Goal: Task Accomplishment & Management: Manage account settings

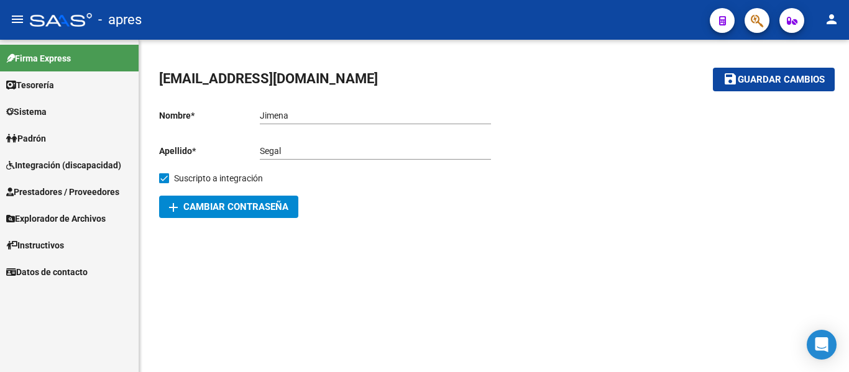
click at [93, 165] on span "Integración (discapacidad)" at bounding box center [63, 165] width 115 height 14
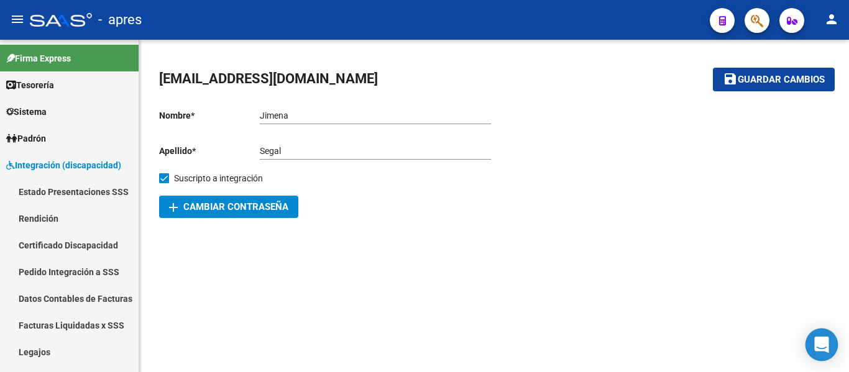
click at [822, 345] on icon "Open Intercom Messenger" at bounding box center [821, 345] width 14 height 16
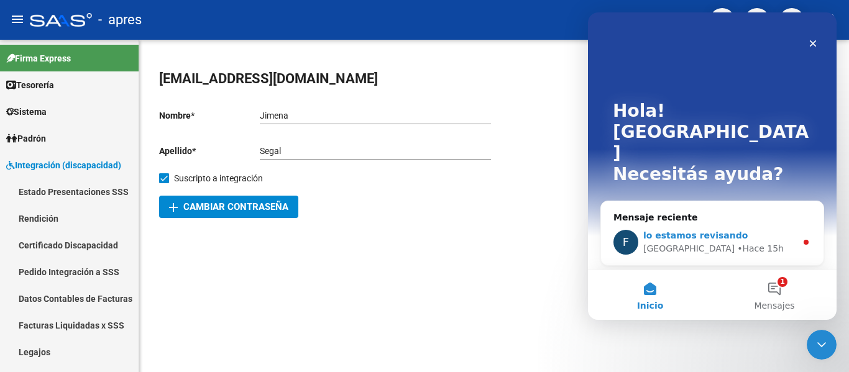
click at [751, 229] on div "lo estamos revisando" at bounding box center [719, 235] width 153 height 13
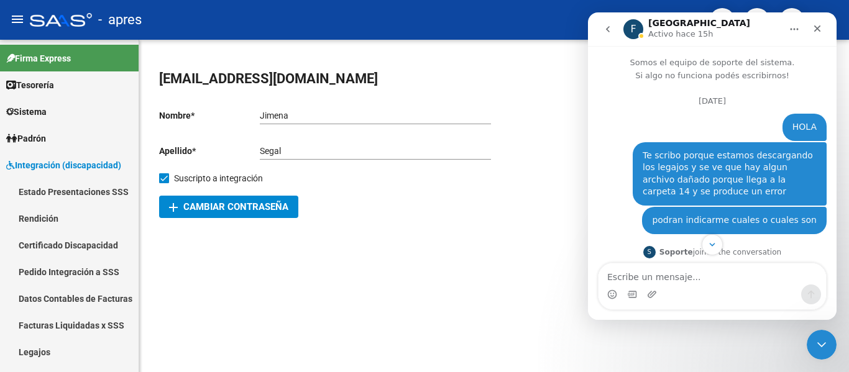
scroll to position [67, 0]
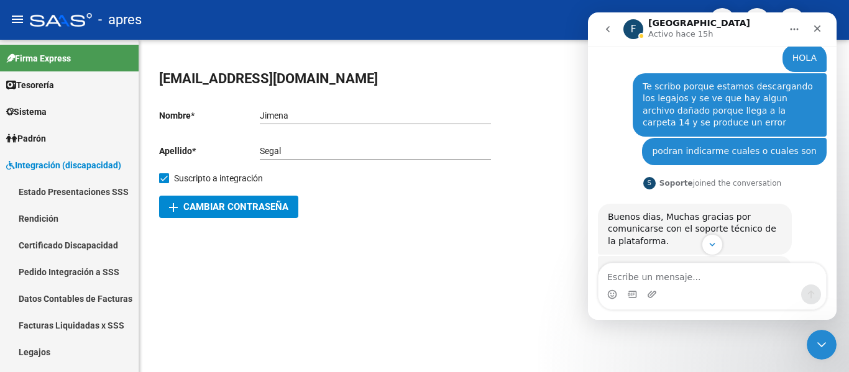
click at [702, 279] on textarea "Escribe un mensaje..." at bounding box center [712, 274] width 227 height 21
click at [760, 176] on div "S Soporte joined the conversation" at bounding box center [712, 184] width 138 height 19
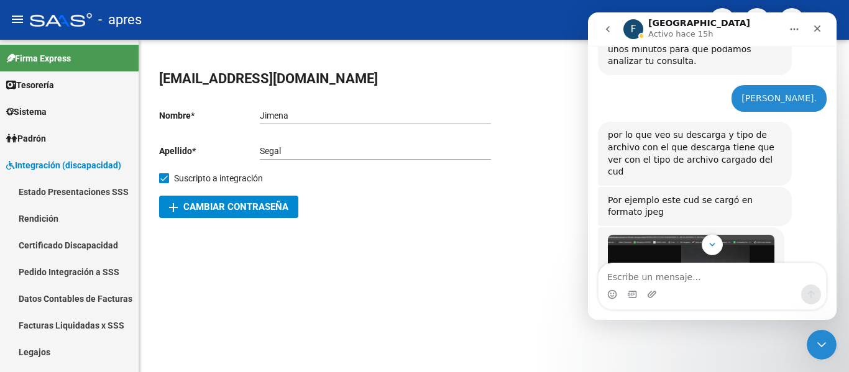
scroll to position [4747, 0]
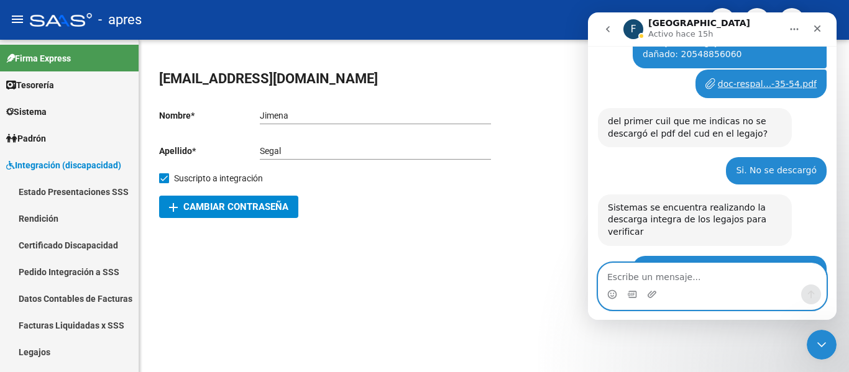
click at [650, 282] on textarea "Escribe un mensaje..." at bounding box center [712, 274] width 227 height 21
type textarea "b"
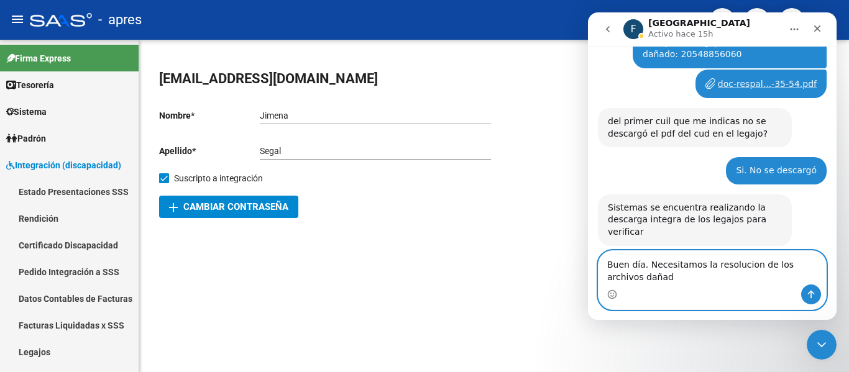
scroll to position [4760, 0]
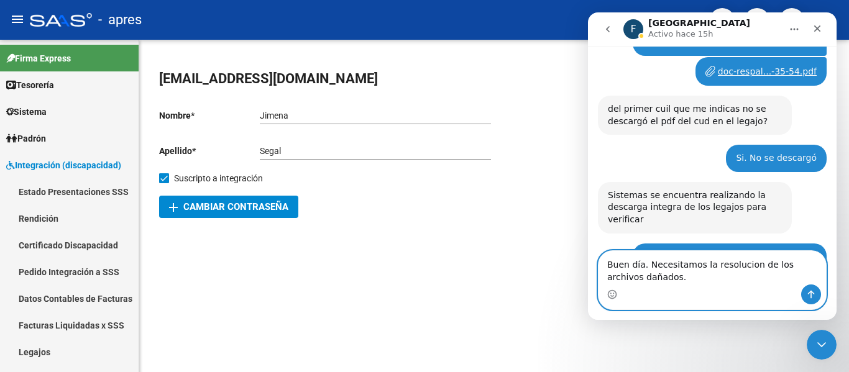
type textarea "Buen día. Necesitamos la resolucion de los archivos dañados."
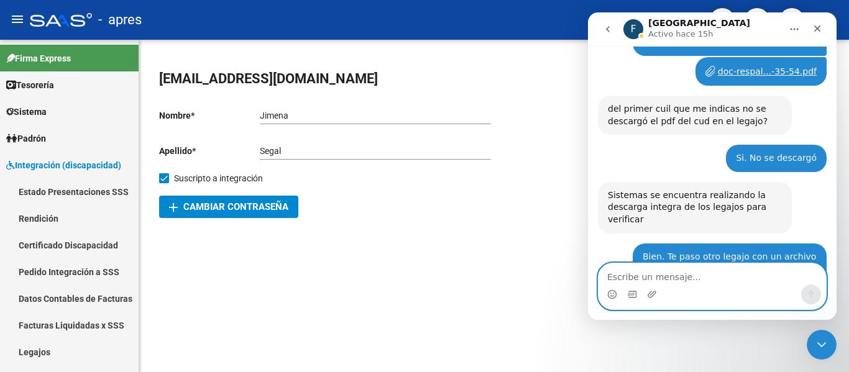
scroll to position [4813, 0]
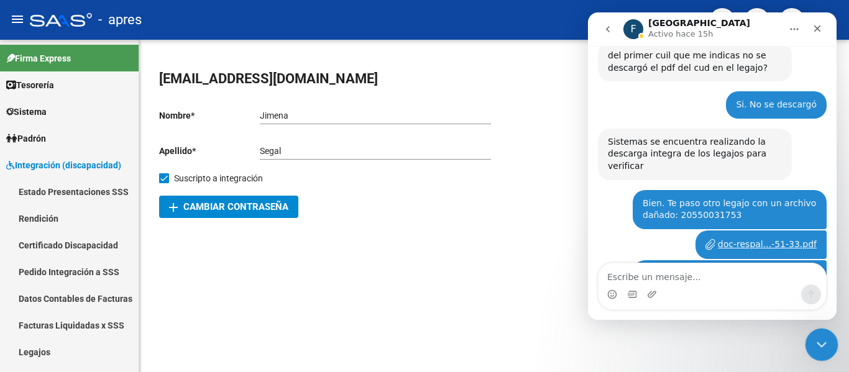
click at [815, 349] on icon "Cerrar Intercom Messenger" at bounding box center [819, 343] width 15 height 15
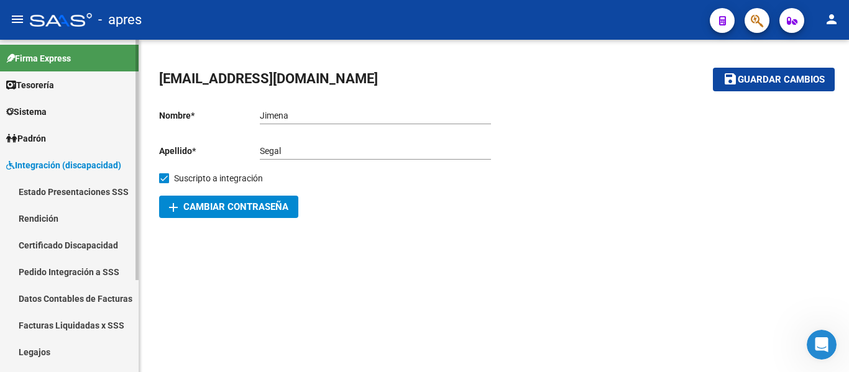
click at [86, 350] on link "Legajos" at bounding box center [69, 352] width 139 height 27
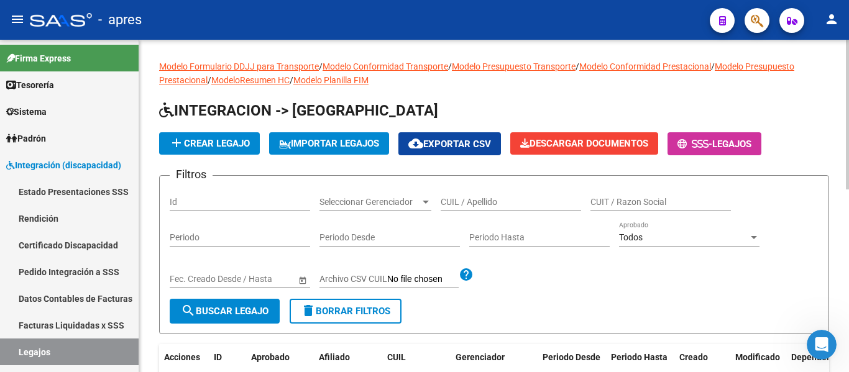
click at [464, 204] on input "CUIL / Apellido" at bounding box center [511, 202] width 140 height 11
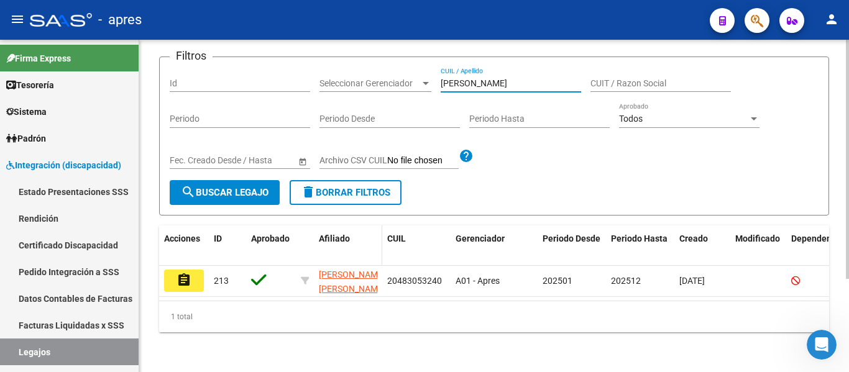
scroll to position [129, 0]
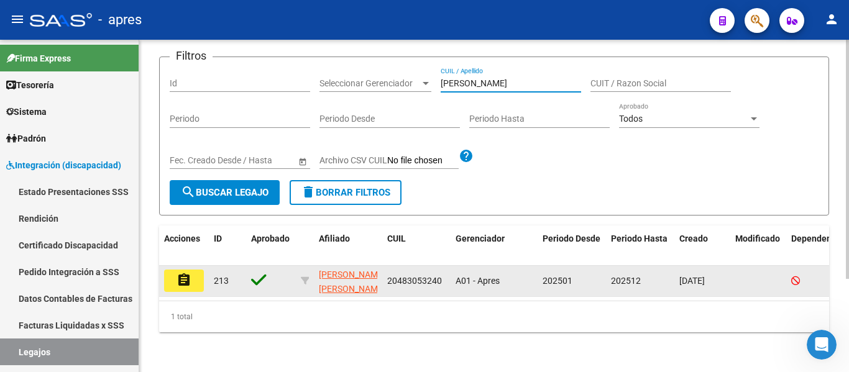
type input "[PERSON_NAME]"
click at [188, 273] on mat-icon "assignment" at bounding box center [184, 280] width 15 height 15
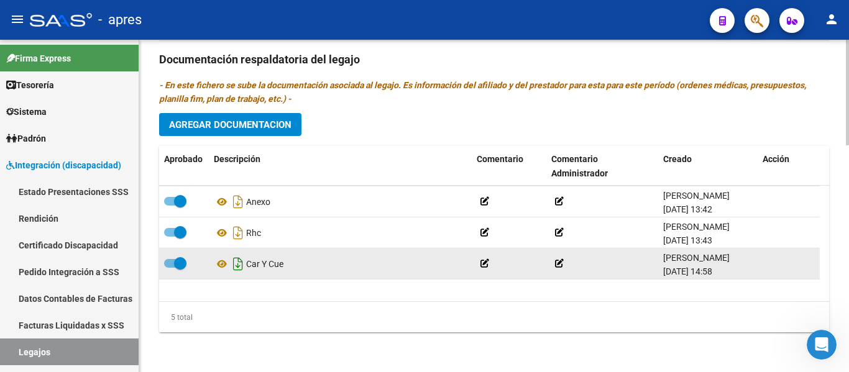
scroll to position [44, 0]
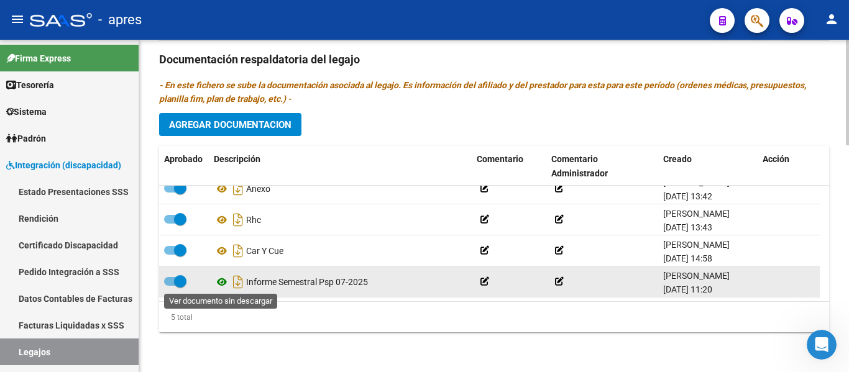
click at [223, 285] on icon at bounding box center [222, 282] width 16 height 15
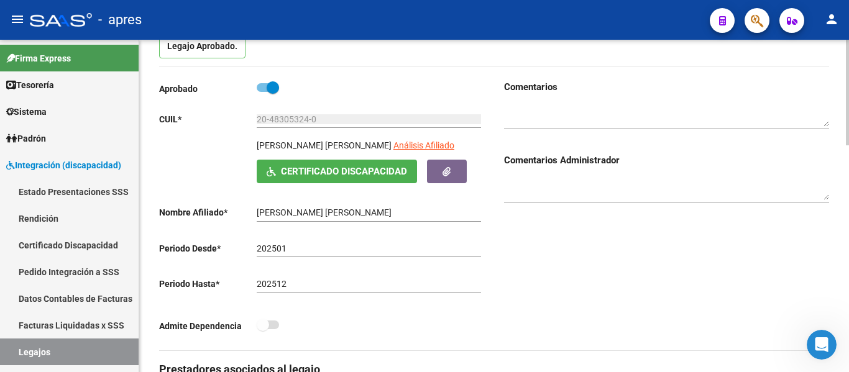
scroll to position [373, 0]
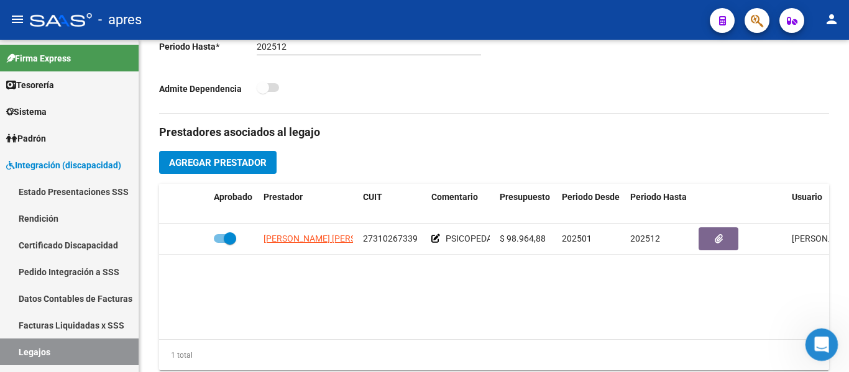
click at [833, 344] on div "Abrir Intercom Messenger" at bounding box center [819, 343] width 41 height 41
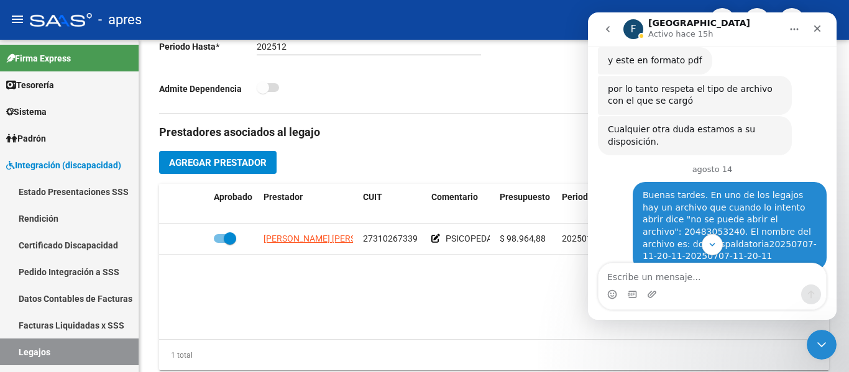
scroll to position [3446, 0]
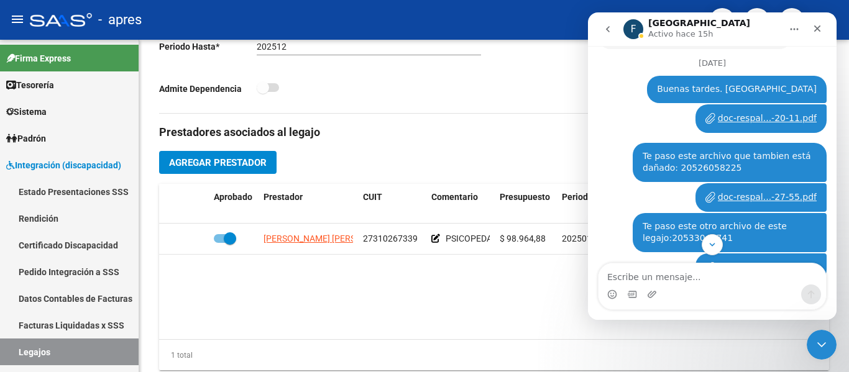
scroll to position [3508, 0]
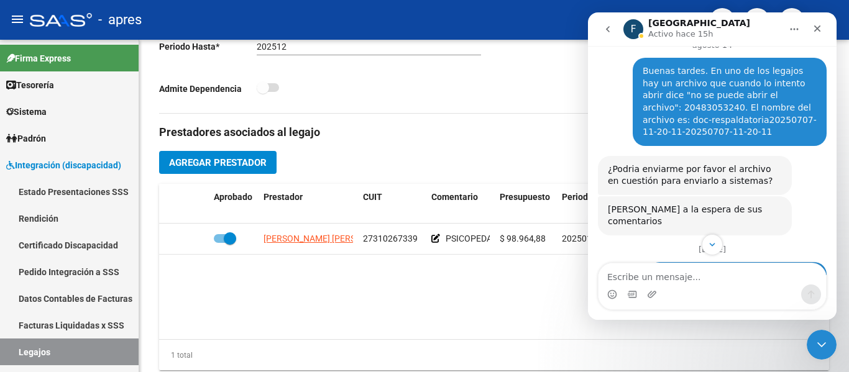
drag, startPoint x: 671, startPoint y: 123, endPoint x: 712, endPoint y: 131, distance: 41.7
click at [712, 329] on div "Te paso este archivo que tambien está dañado: 20526058225 Jimena • Hace 3d" at bounding box center [730, 348] width 194 height 39
copy div "20526058225"
click at [825, 343] on icon "Cerrar Intercom Messenger" at bounding box center [819, 343] width 15 height 15
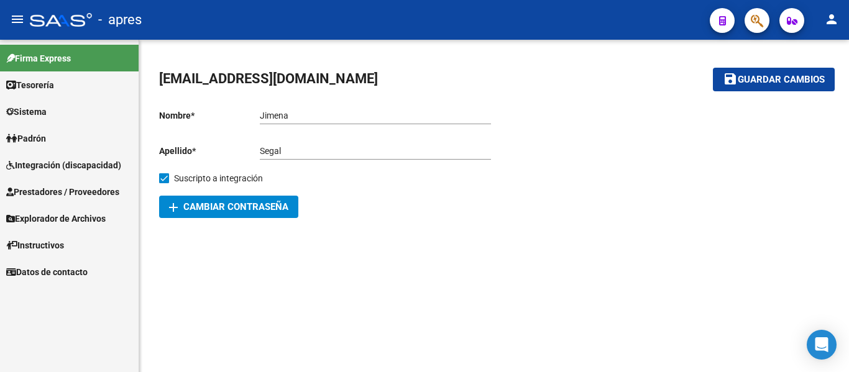
click at [108, 171] on span "Integración (discapacidad)" at bounding box center [63, 165] width 115 height 14
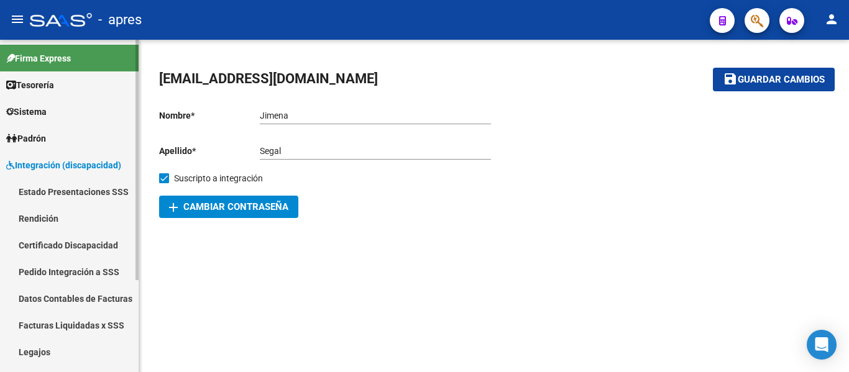
click at [106, 170] on span "Integración (discapacidad)" at bounding box center [63, 165] width 115 height 14
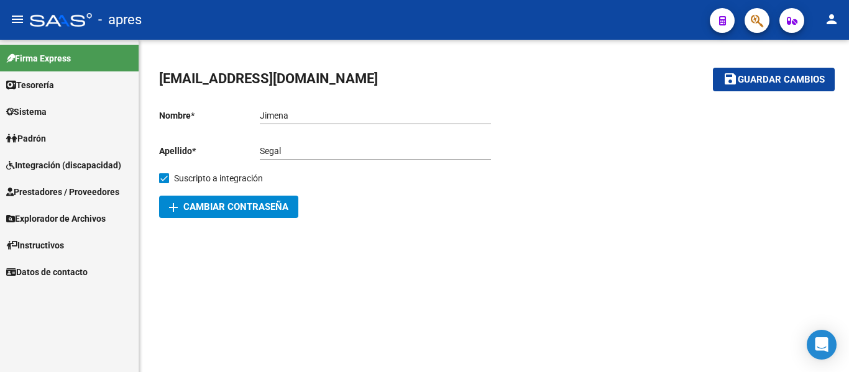
click at [96, 191] on span "Prestadores / Proveedores" at bounding box center [62, 192] width 113 height 14
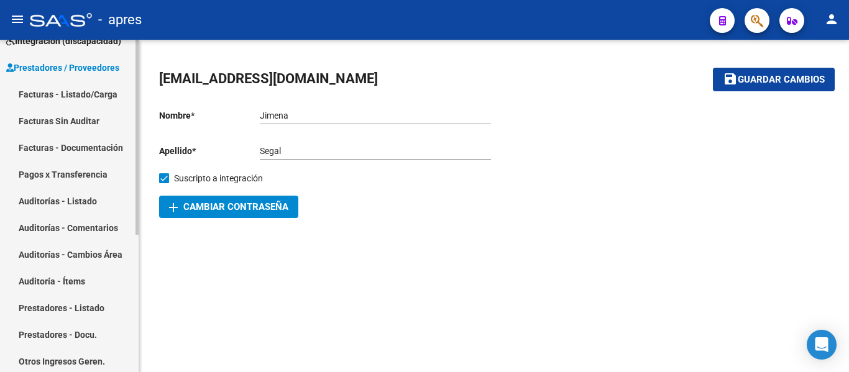
scroll to position [62, 0]
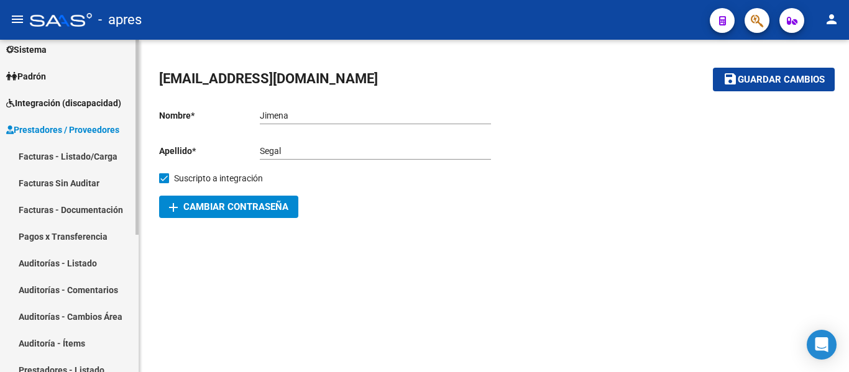
click at [83, 155] on link "Facturas - Listado/Carga" at bounding box center [69, 156] width 139 height 27
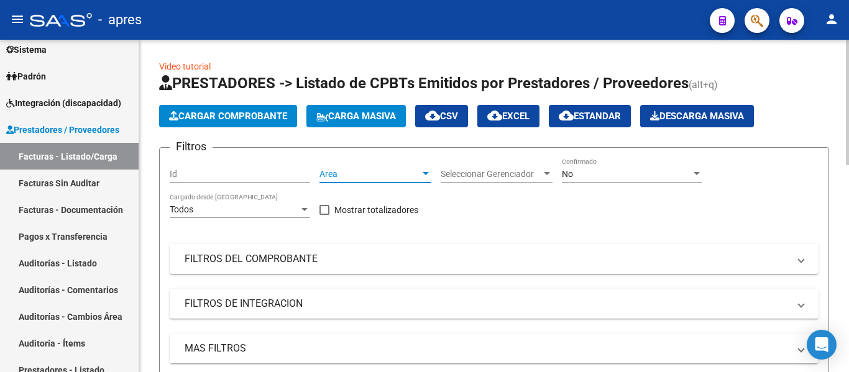
click at [381, 174] on span "Area" at bounding box center [369, 174] width 101 height 11
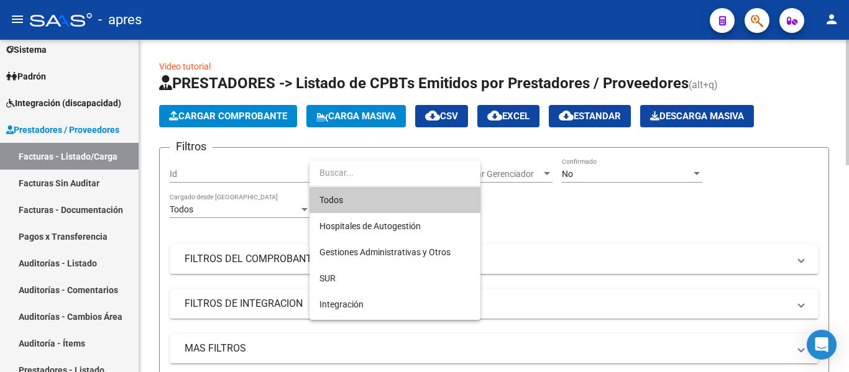
drag, startPoint x: 364, startPoint y: 200, endPoint x: 535, endPoint y: 192, distance: 171.7
click at [364, 200] on span "Todos" at bounding box center [394, 200] width 151 height 26
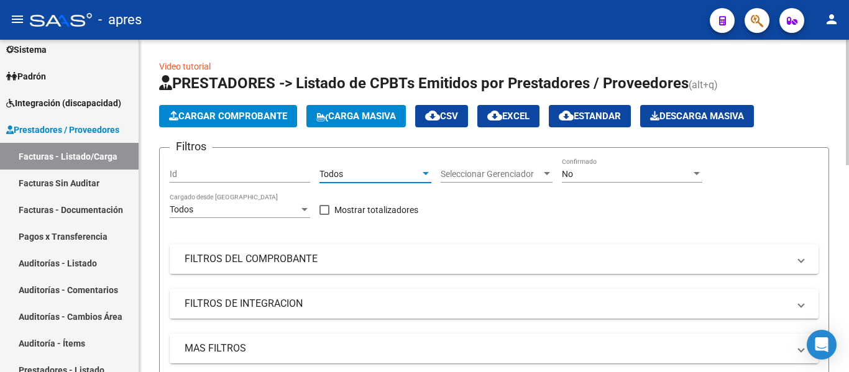
click at [515, 178] on span "Seleccionar Gerenciador" at bounding box center [491, 174] width 101 height 11
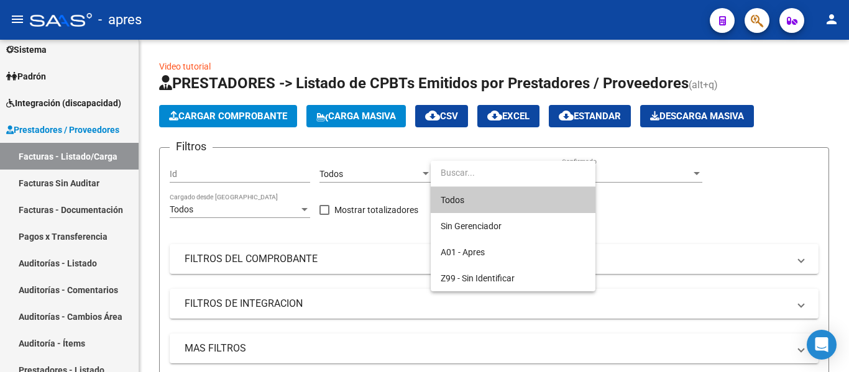
click at [500, 190] on span "Todos" at bounding box center [513, 200] width 145 height 26
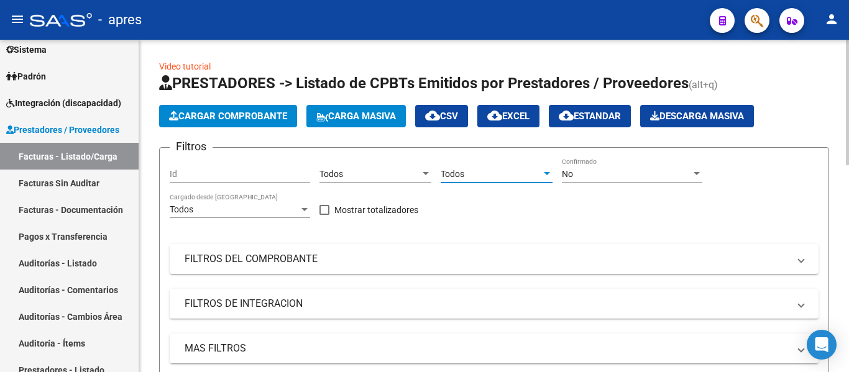
click at [615, 172] on div "No" at bounding box center [626, 174] width 129 height 11
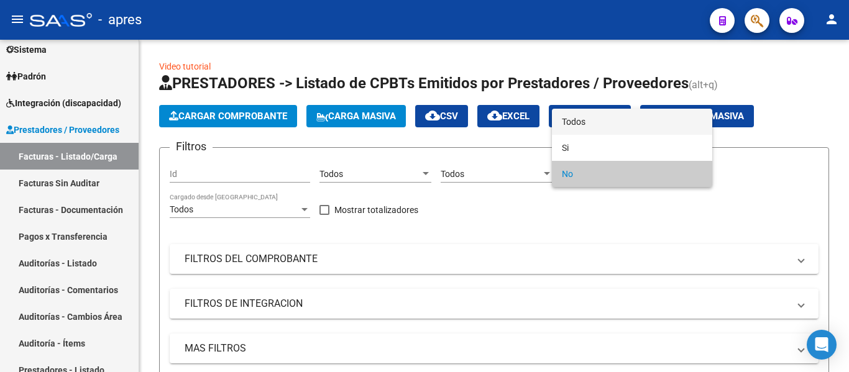
click at [584, 113] on span "Todos" at bounding box center [632, 122] width 140 height 26
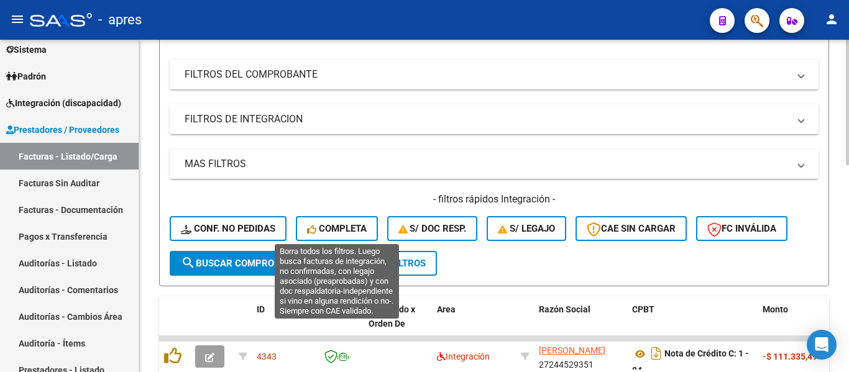
scroll to position [186, 0]
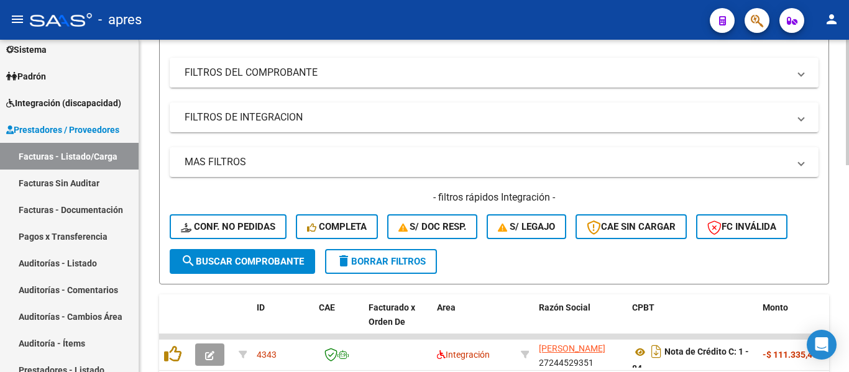
click at [295, 75] on mat-panel-title "FILTROS DEL COMPROBANTE" at bounding box center [487, 73] width 604 height 14
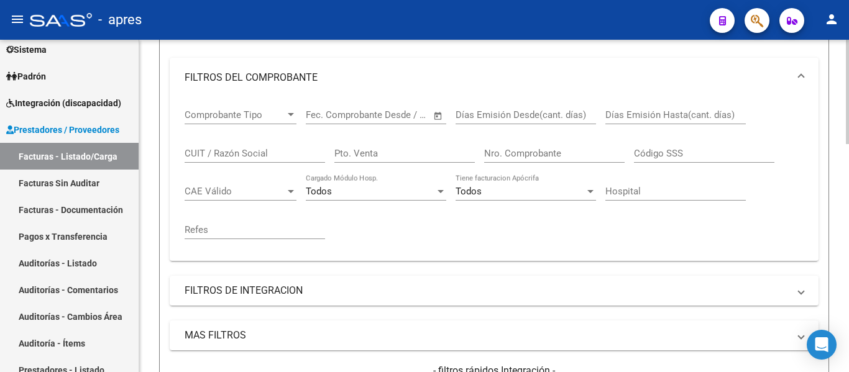
click at [213, 154] on input "CUIT / Razón Social" at bounding box center [255, 153] width 140 height 11
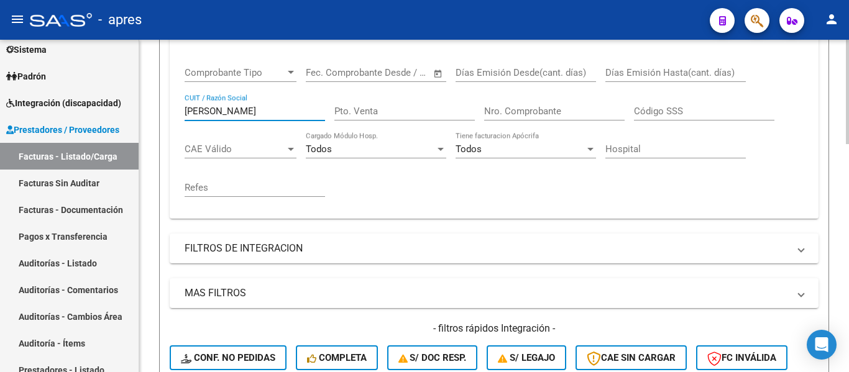
scroll to position [249, 0]
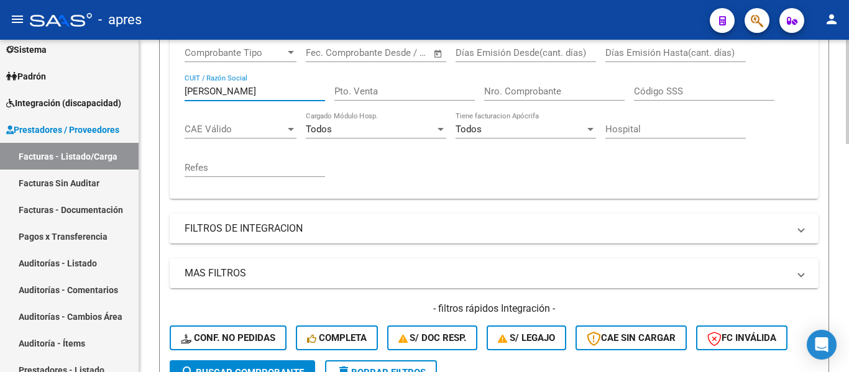
type input "[PERSON_NAME]"
click at [258, 275] on mat-panel-title "MAS FILTROS" at bounding box center [487, 274] width 604 height 14
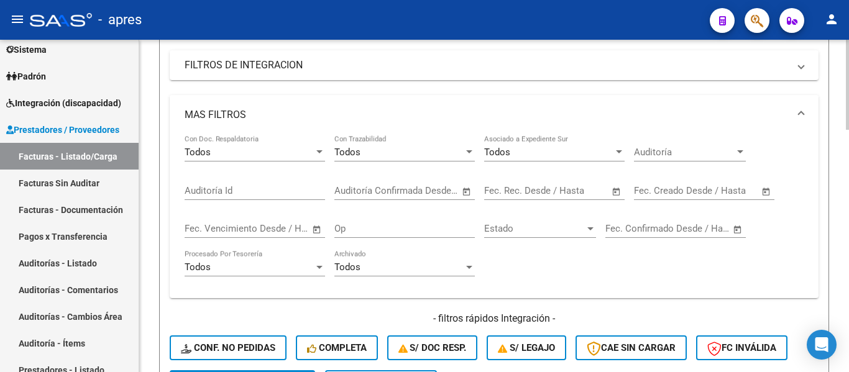
scroll to position [435, 0]
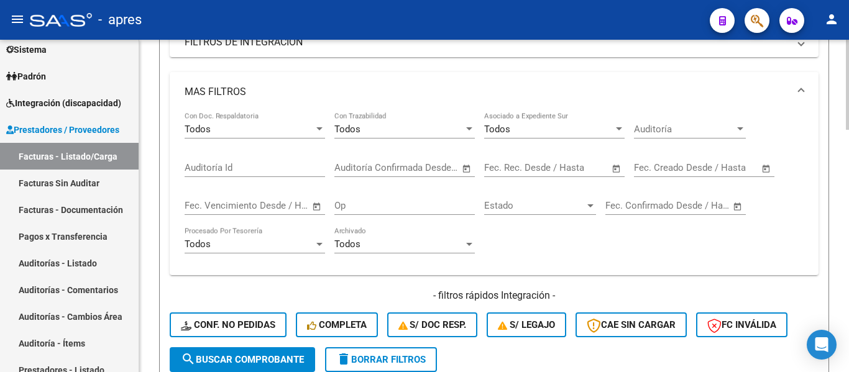
click at [227, 168] on input "Auditoría Id" at bounding box center [255, 167] width 140 height 11
click at [237, 127] on div "Todos" at bounding box center [249, 129] width 129 height 11
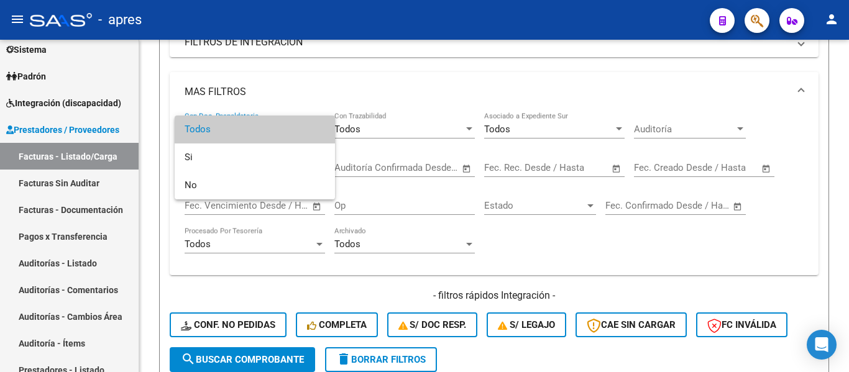
click at [250, 39] on div at bounding box center [424, 186] width 849 height 372
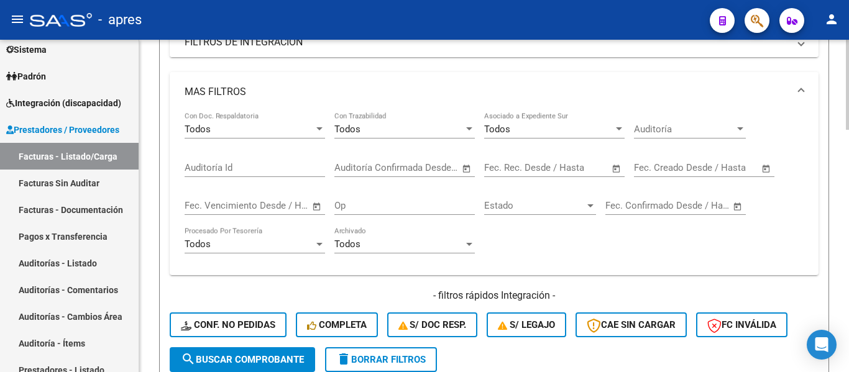
click at [257, 47] on mat-panel-title "FILTROS DE INTEGRACION" at bounding box center [487, 42] width 604 height 14
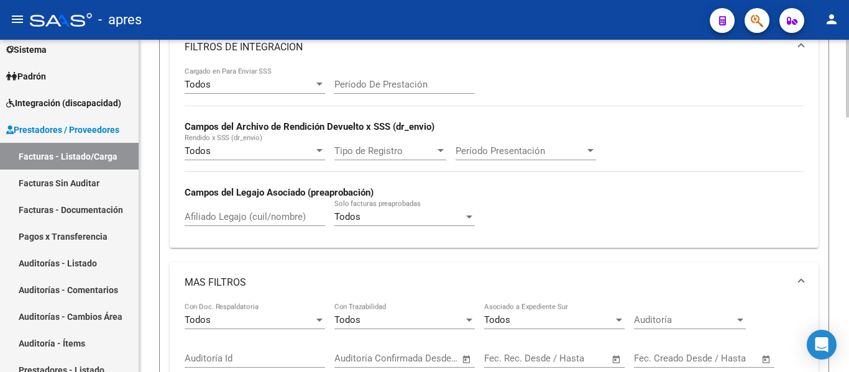
click at [223, 216] on input "Afiliado Legajo (cuil/nombre)" at bounding box center [255, 216] width 140 height 11
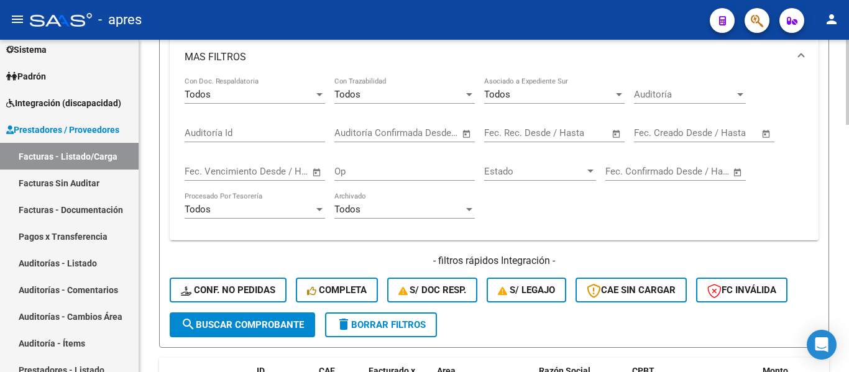
scroll to position [684, 0]
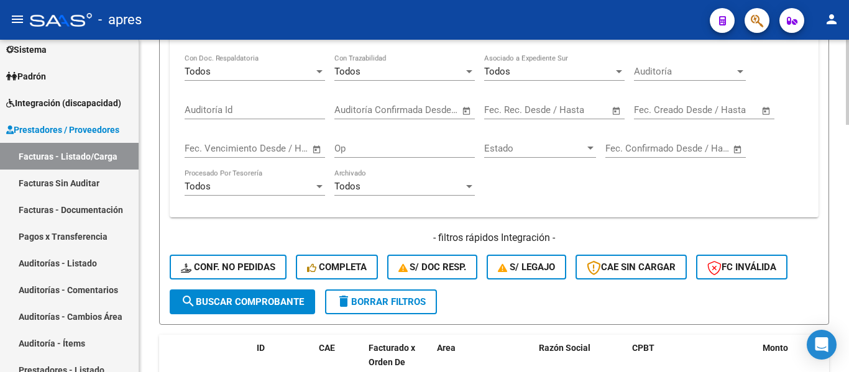
type input "[PERSON_NAME]"
click at [270, 303] on span "search Buscar Comprobante" at bounding box center [242, 301] width 123 height 11
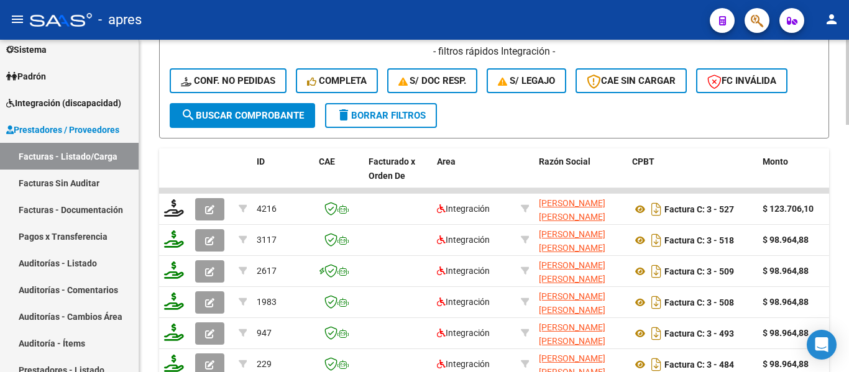
scroll to position [963, 0]
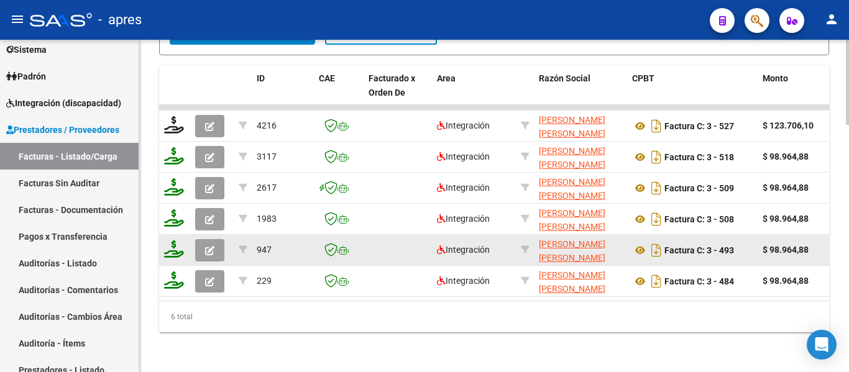
click at [216, 244] on button "button" at bounding box center [209, 250] width 29 height 22
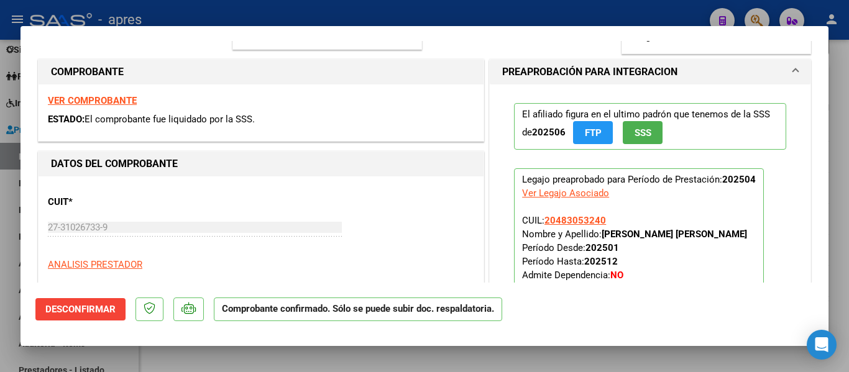
scroll to position [186, 0]
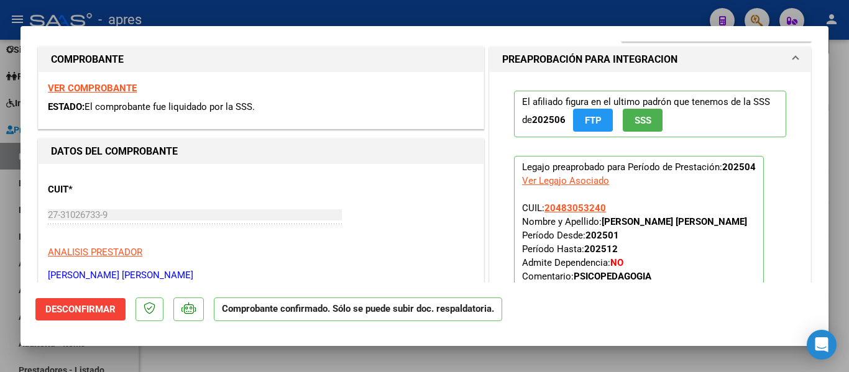
click at [351, 351] on div at bounding box center [424, 186] width 849 height 372
type input "$ 0,00"
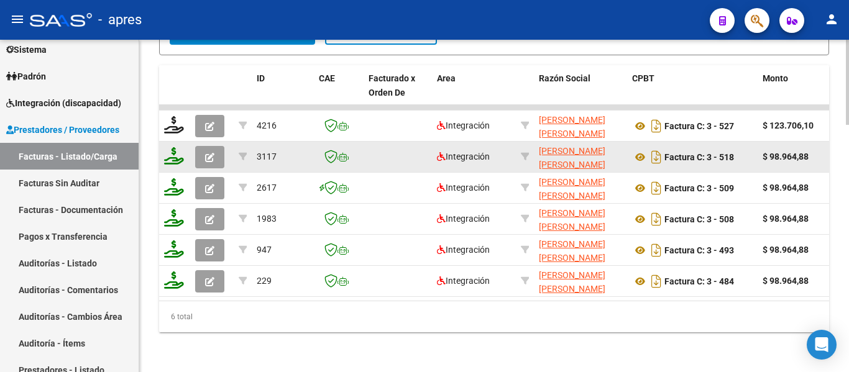
click at [207, 153] on icon "button" at bounding box center [209, 157] width 9 height 9
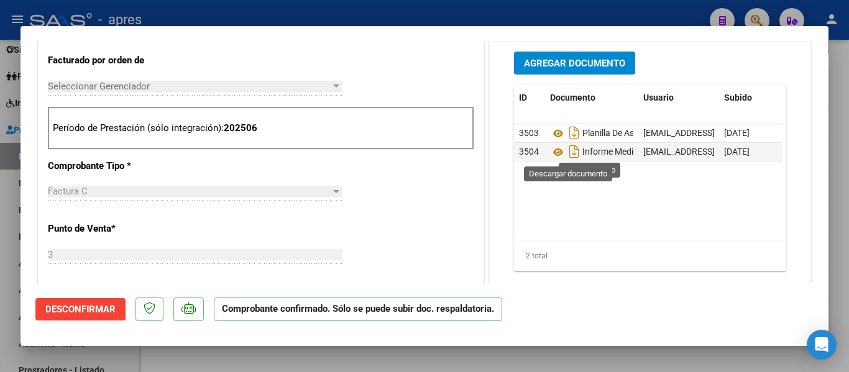
scroll to position [521, 0]
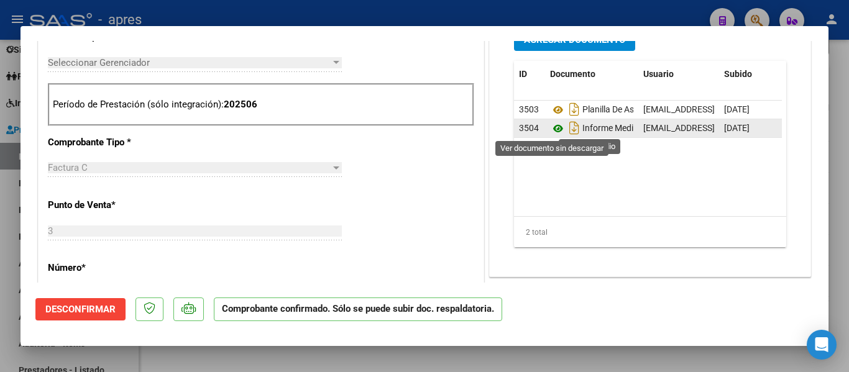
click at [551, 132] on icon at bounding box center [558, 128] width 16 height 15
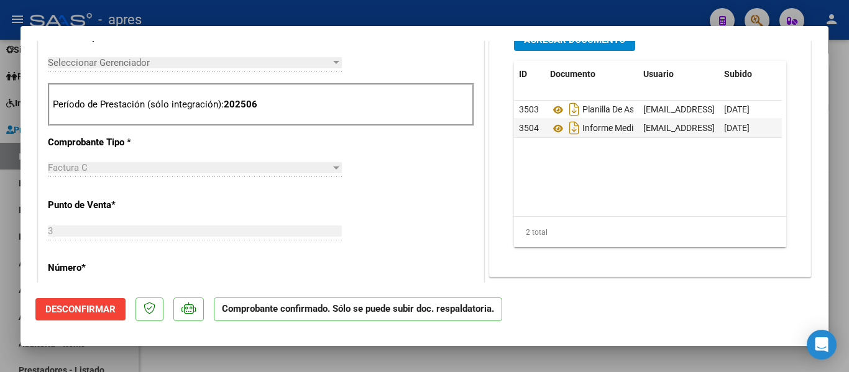
click at [713, 170] on datatable-body "3503 Planilla De Asistencia mcarlagarcia733@gmail.com - María Carla Garcia 05/0…" at bounding box center [648, 159] width 268 height 116
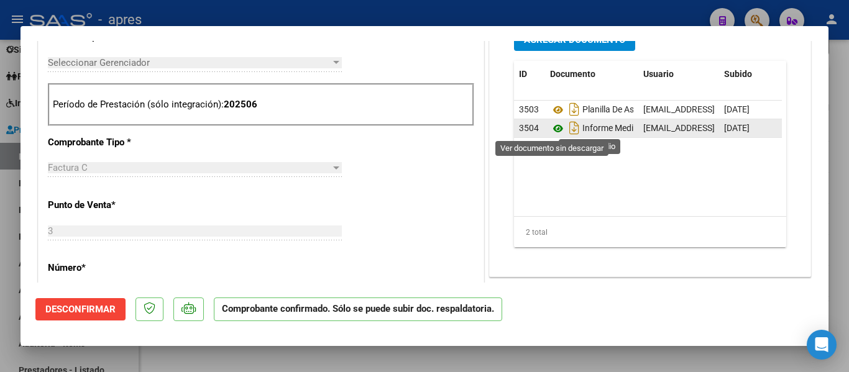
click at [554, 128] on icon at bounding box center [558, 128] width 16 height 15
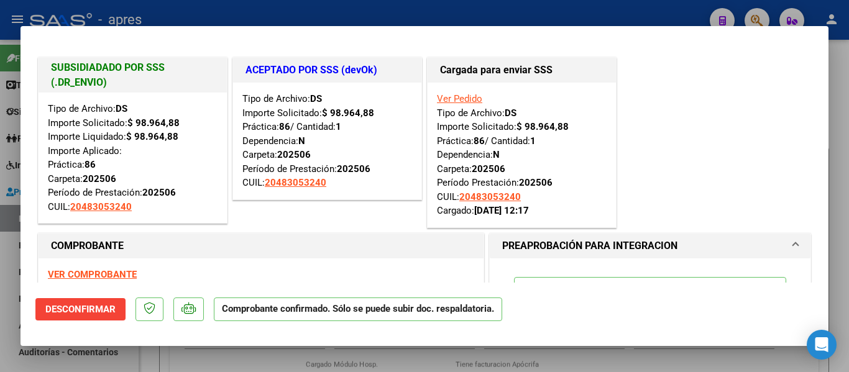
click at [0, 263] on div at bounding box center [424, 186] width 849 height 372
type input "$ 0,00"
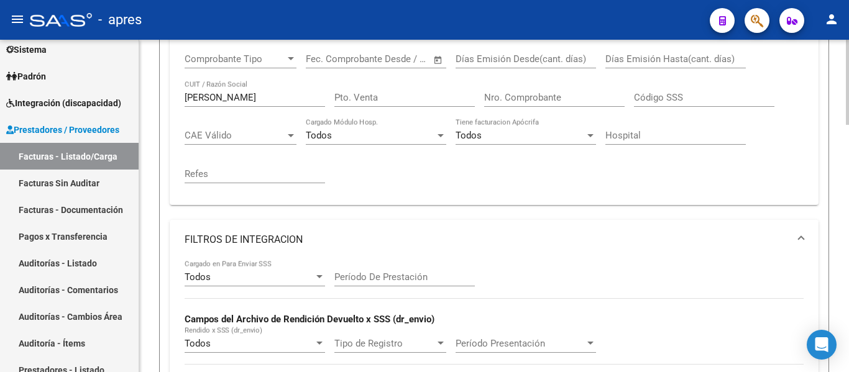
scroll to position [218, 0]
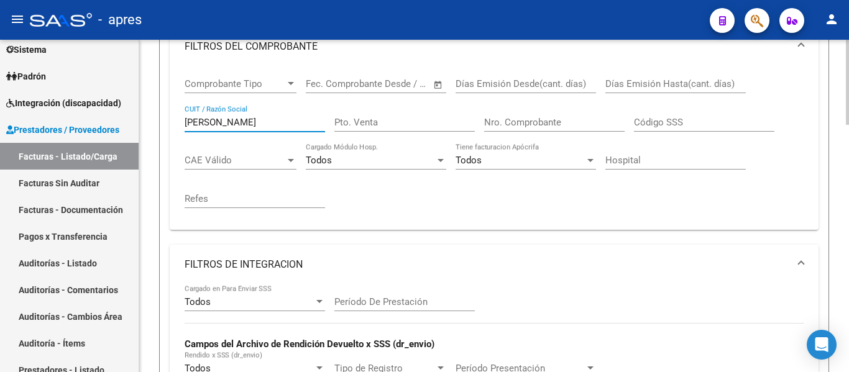
click at [241, 123] on input "[PERSON_NAME]" at bounding box center [255, 122] width 140 height 11
type input "g"
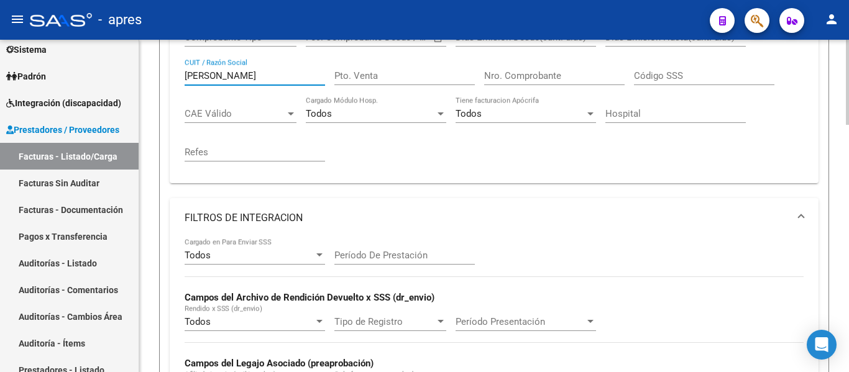
scroll to position [404, 0]
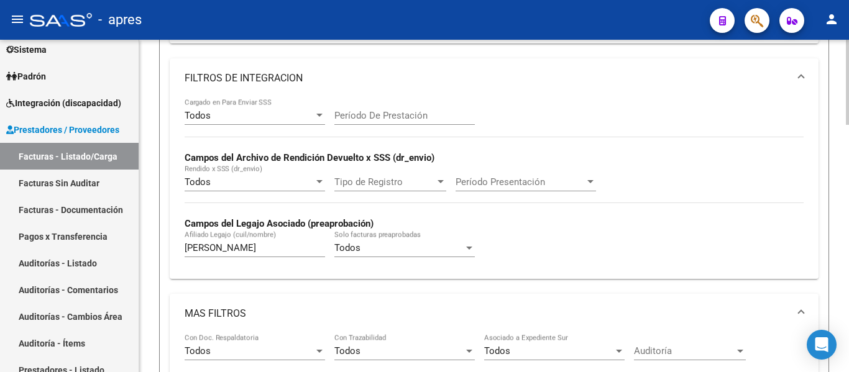
type input "[PERSON_NAME]"
click at [248, 254] on input "[PERSON_NAME]" at bounding box center [255, 247] width 140 height 11
type input "r"
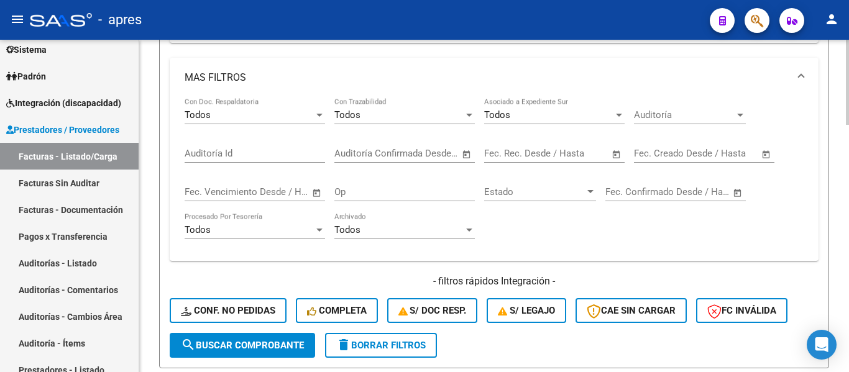
scroll to position [653, 0]
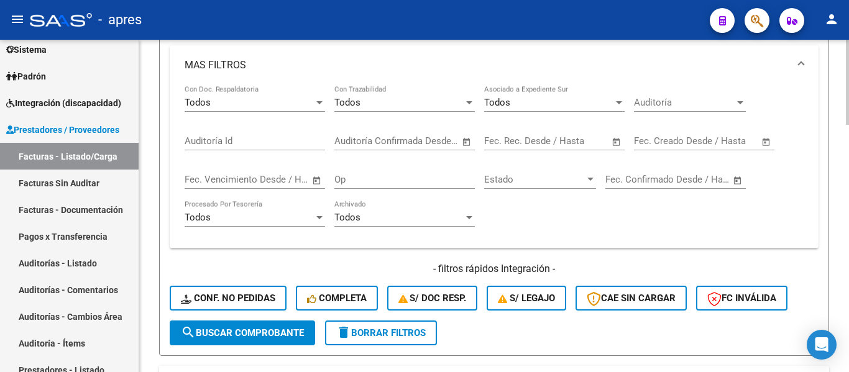
type input "melia"
click at [249, 326] on button "search Buscar Comprobante" at bounding box center [242, 333] width 145 height 25
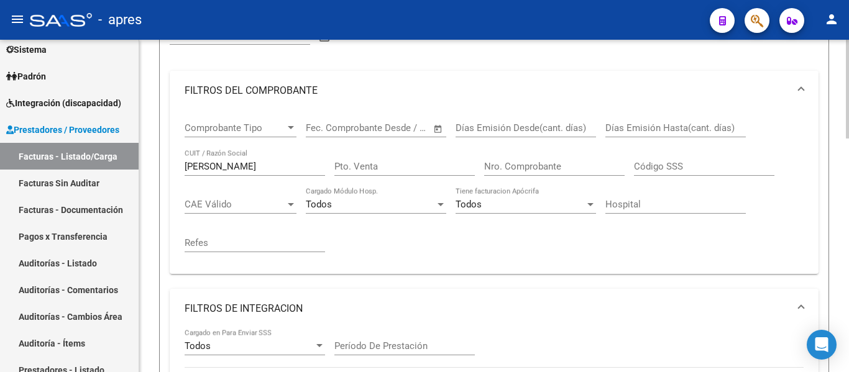
scroll to position [167, 0]
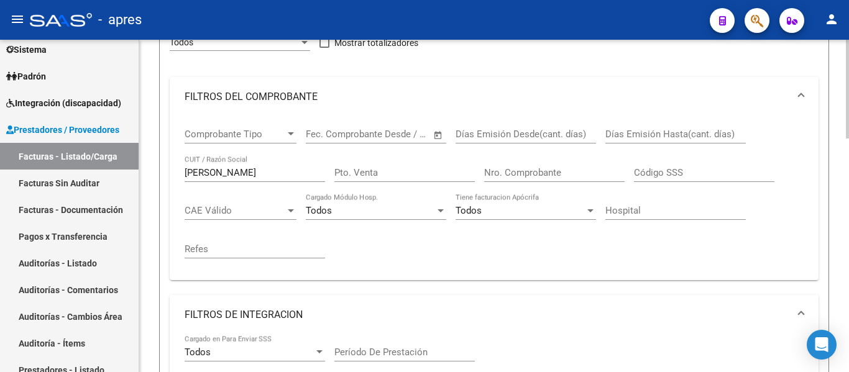
click at [255, 175] on input "[PERSON_NAME]" at bounding box center [255, 172] width 140 height 11
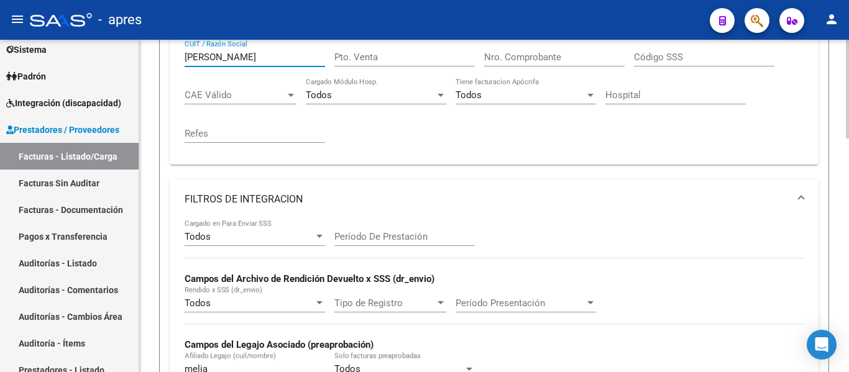
scroll to position [416, 0]
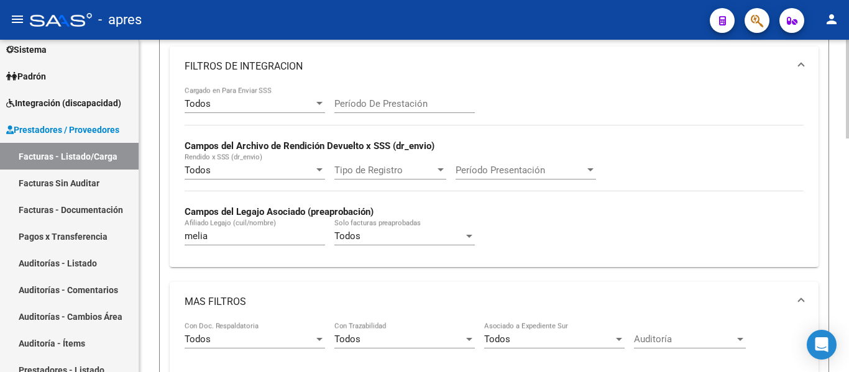
type input "[PERSON_NAME]"
click at [249, 229] on div "[PERSON_NAME] (cuil/nombre)" at bounding box center [255, 232] width 140 height 27
click at [258, 244] on div "[PERSON_NAME] (cuil/nombre)" at bounding box center [255, 232] width 140 height 27
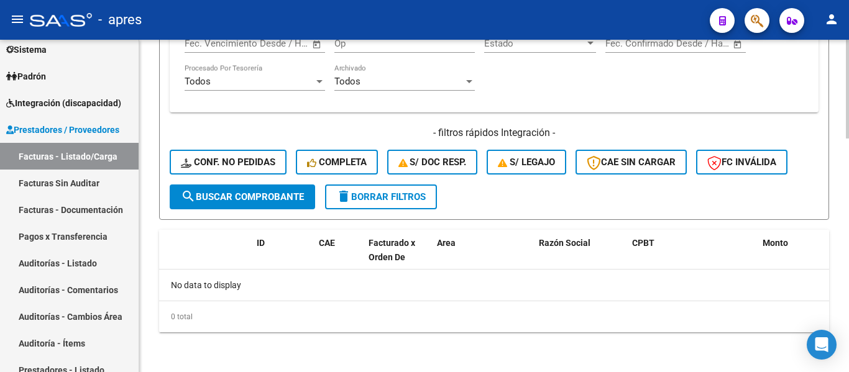
type input "[PERSON_NAME]"
click at [262, 195] on span "search Buscar Comprobante" at bounding box center [242, 196] width 123 height 11
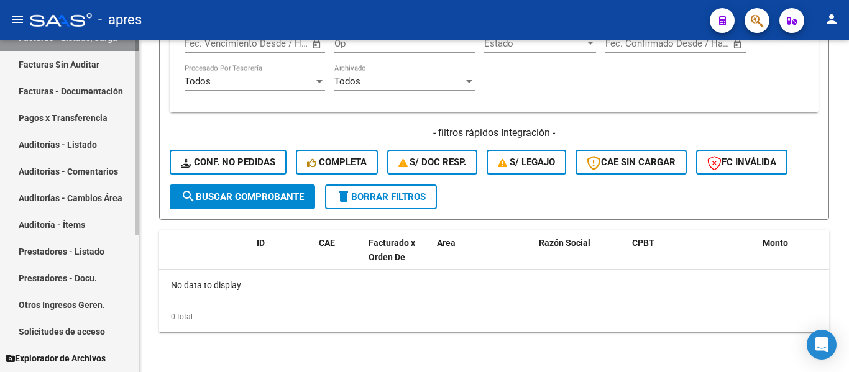
scroll to position [186, 0]
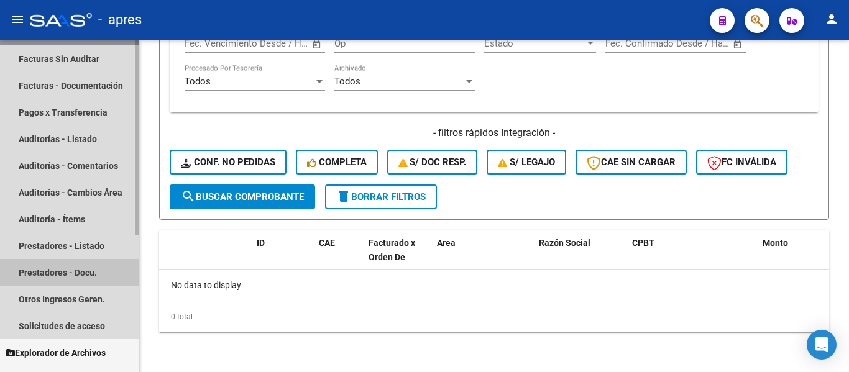
click at [96, 274] on link "Prestadores - Docu." at bounding box center [69, 272] width 139 height 27
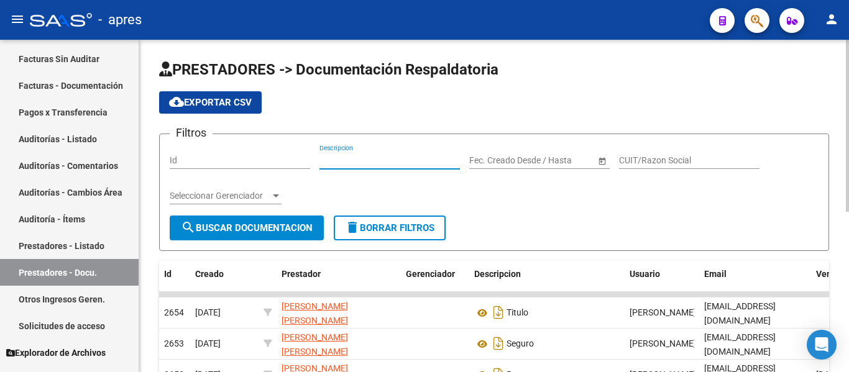
click at [415, 164] on input "Descripcion" at bounding box center [389, 160] width 140 height 11
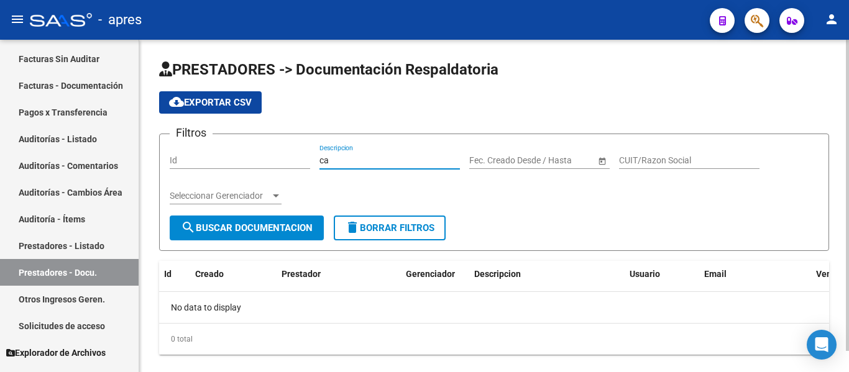
type input "c"
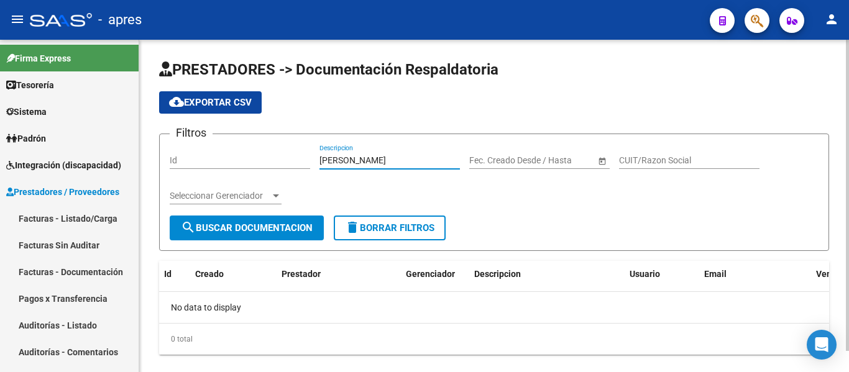
drag, startPoint x: 374, startPoint y: 160, endPoint x: 272, endPoint y: 164, distance: 102.6
click at [272, 164] on div "Filtros Id [PERSON_NAME] Descripcion Start date – End date Fec. Creado Desde / …" at bounding box center [494, 179] width 649 height 71
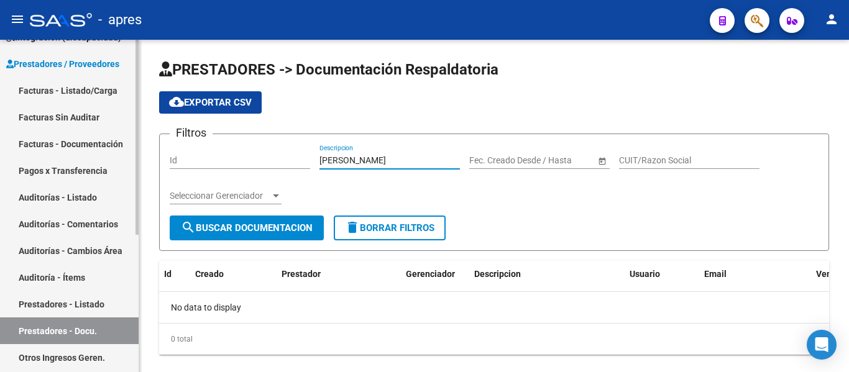
scroll to position [186, 0]
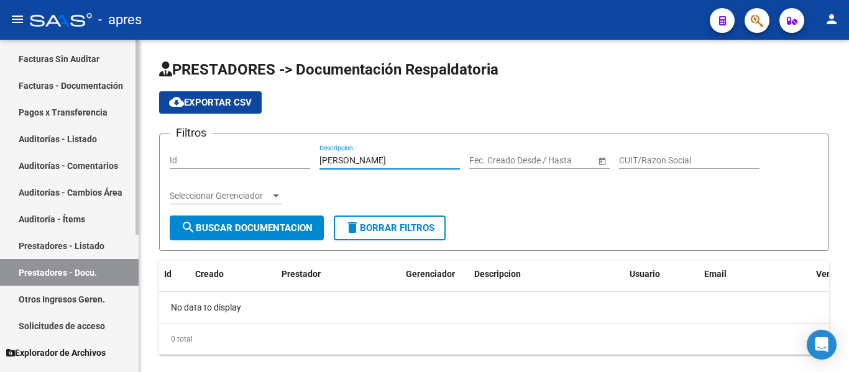
type input "[PERSON_NAME]"
click at [99, 244] on link "Prestadores - Listado" at bounding box center [69, 245] width 139 height 27
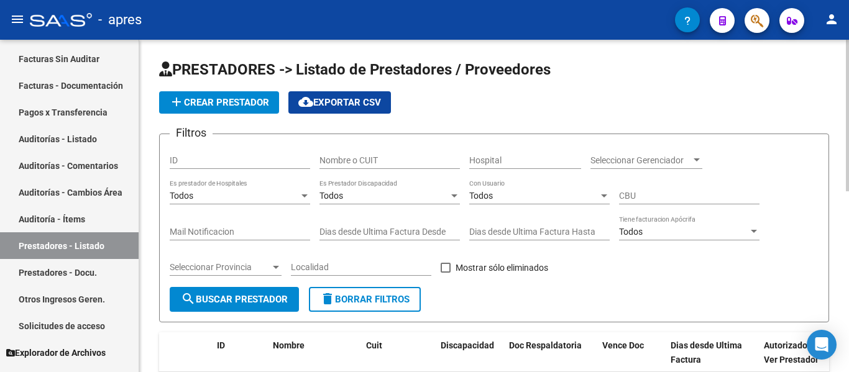
click at [402, 162] on input "Nombre o CUIT" at bounding box center [389, 160] width 140 height 11
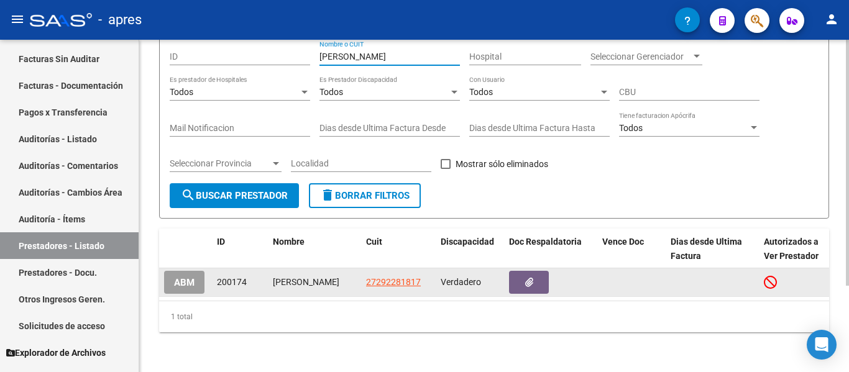
scroll to position [2, 0]
type input "[PERSON_NAME]"
click at [180, 277] on span "ABM" at bounding box center [184, 282] width 21 height 11
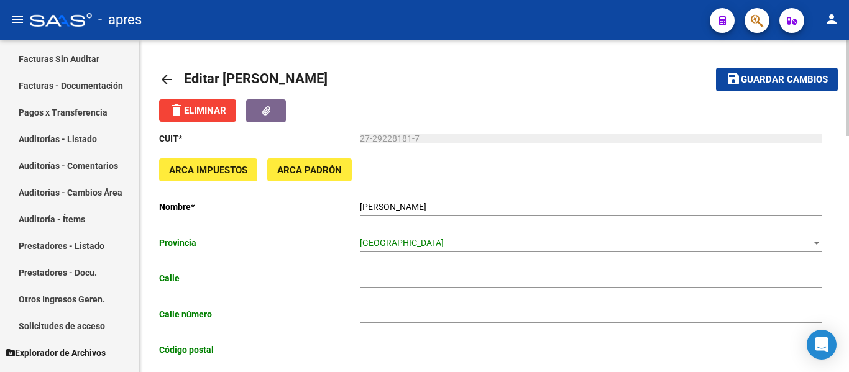
type input "CARPINTERO"
type input "5115"
type input "1882"
type input "EZPELETA"
type input "869090"
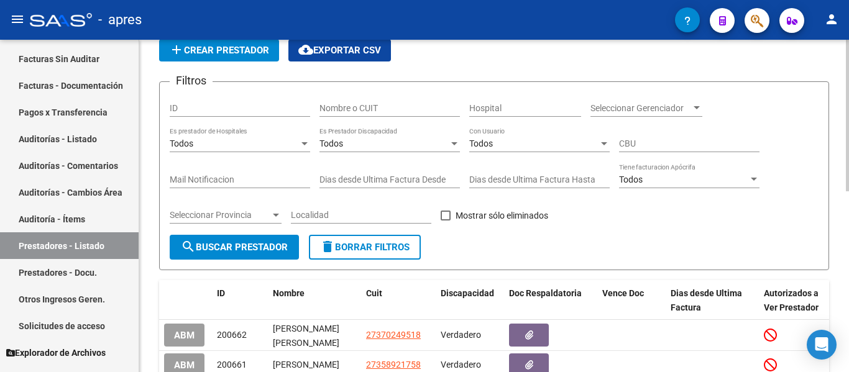
scroll to position [249, 0]
